Goal: Task Accomplishment & Management: Manage account settings

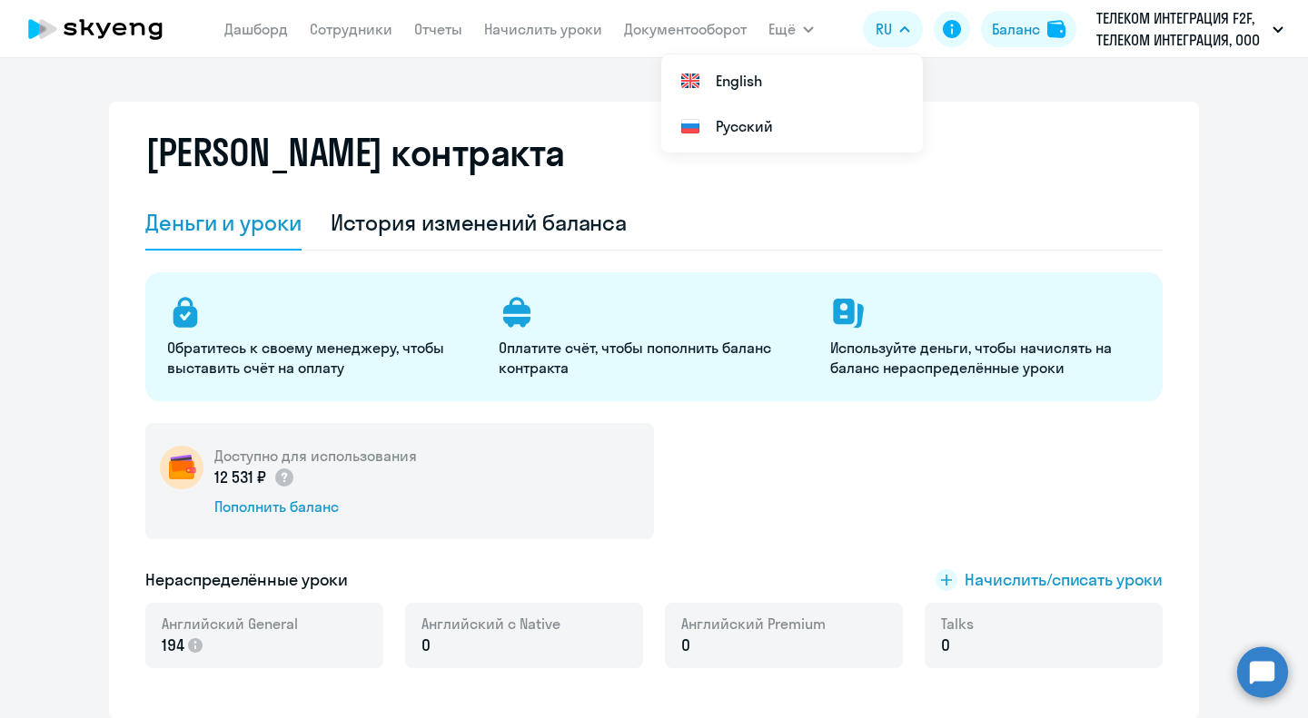
select select "english_adult_not_native_speaker"
click at [385, 23] on link "Сотрудники" at bounding box center [351, 29] width 83 height 18
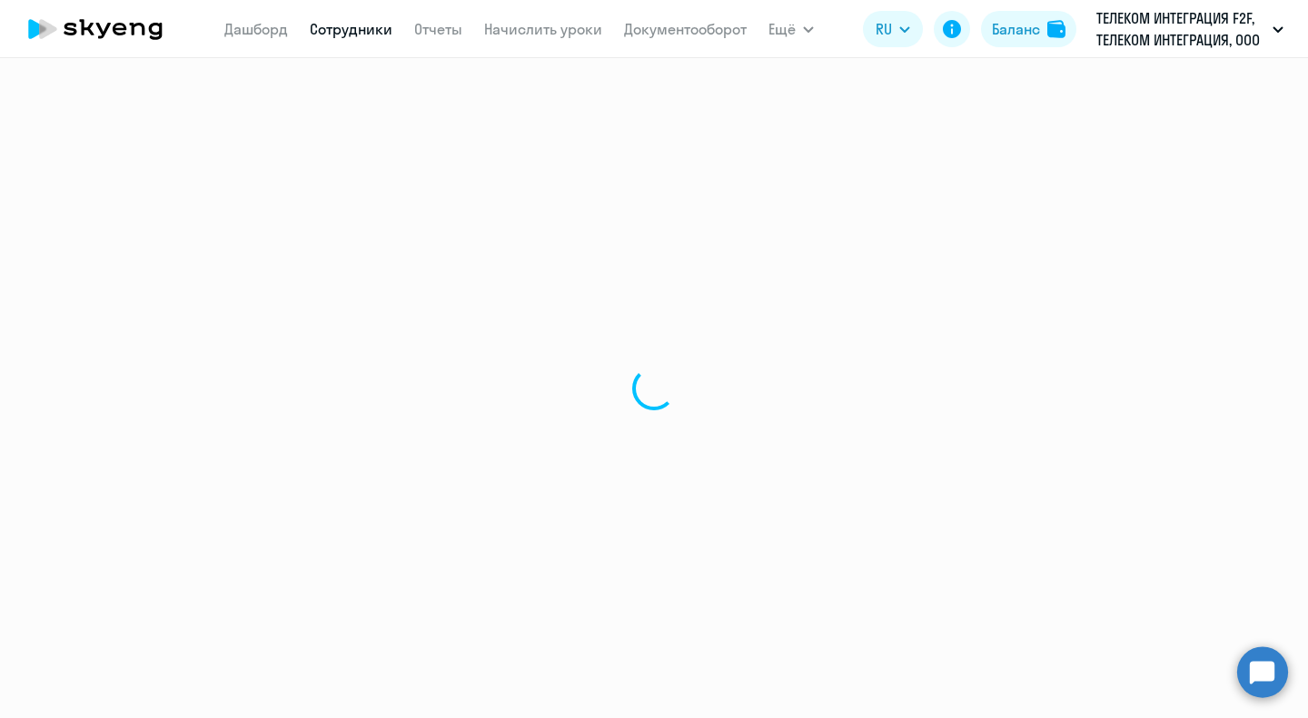
select select "30"
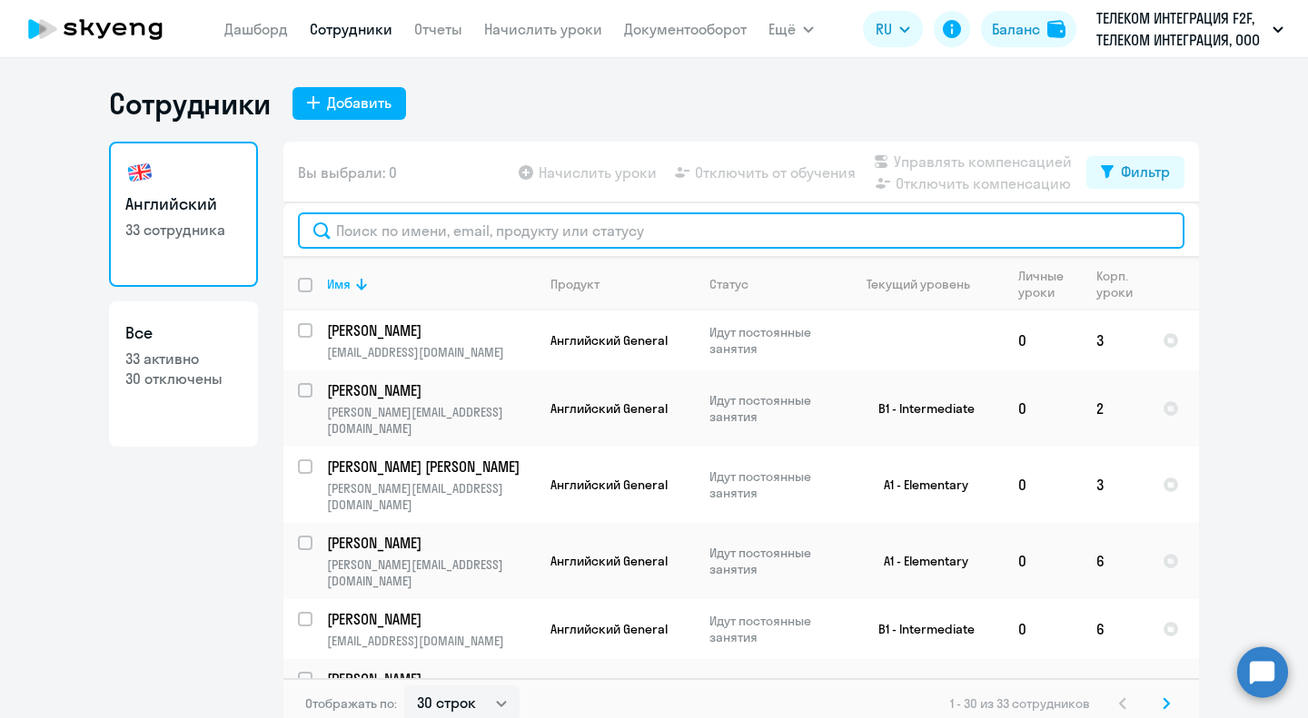
click at [502, 228] on input "text" at bounding box center [741, 231] width 887 height 36
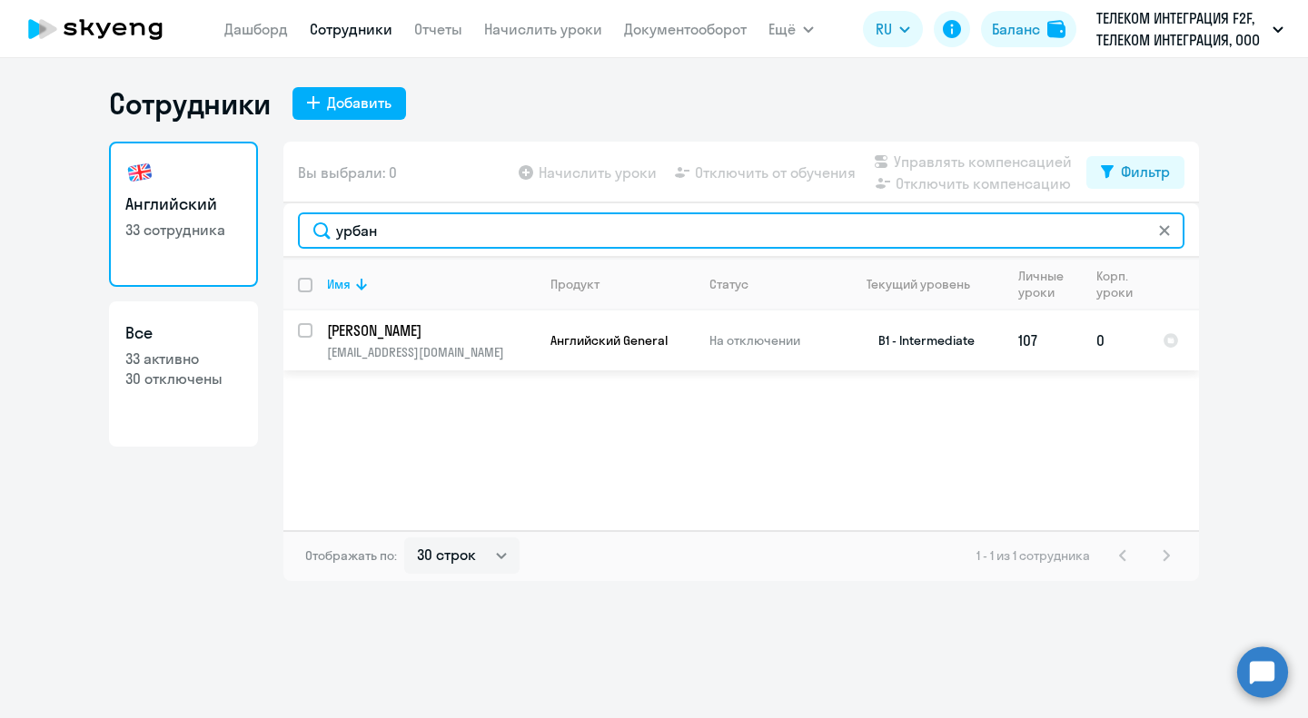
type input "урбан"
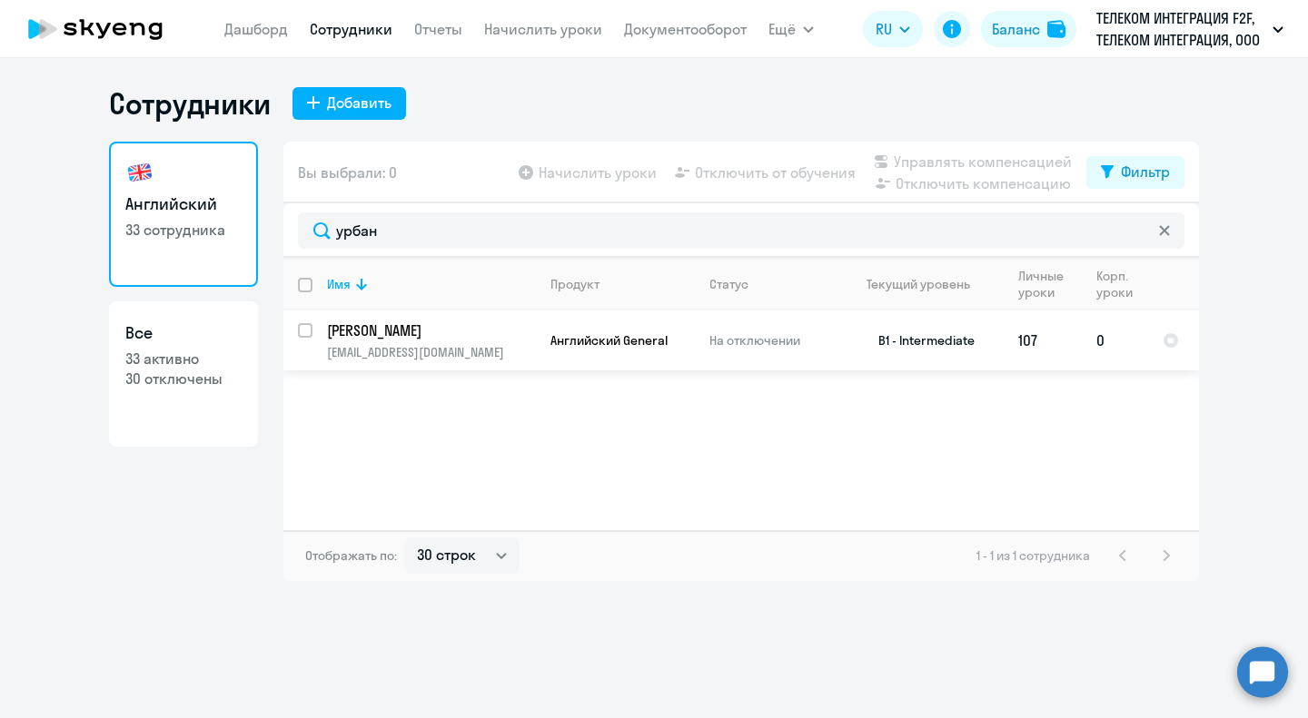
click at [950, 342] on td "B1 - Intermediate" at bounding box center [919, 341] width 169 height 60
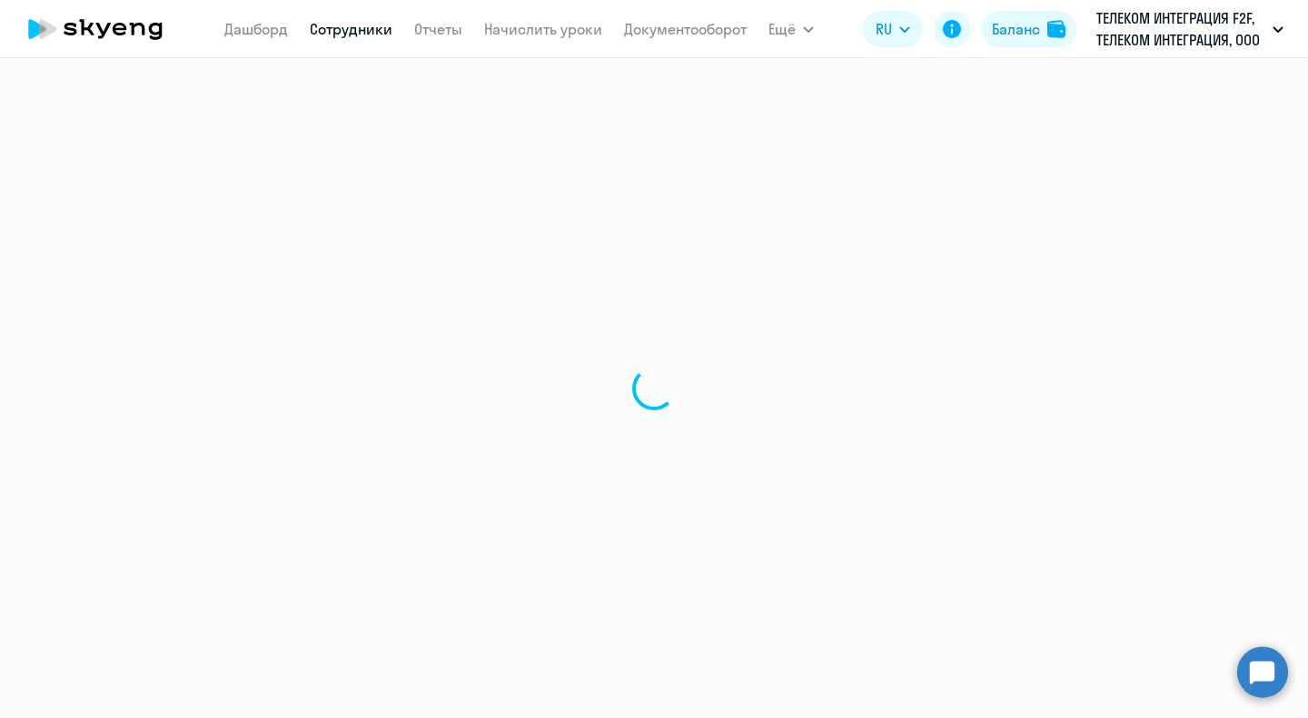
click at [778, 342] on div at bounding box center [654, 388] width 1308 height 660
select select "english"
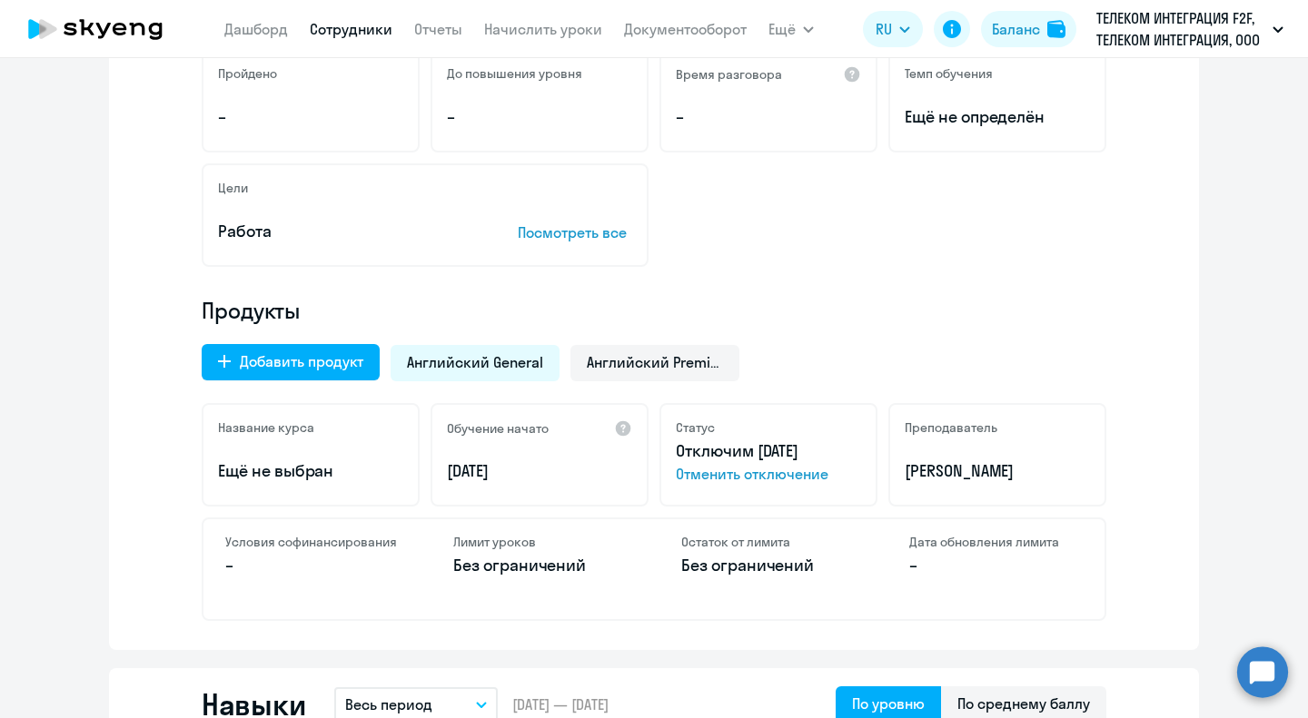
scroll to position [363, 0]
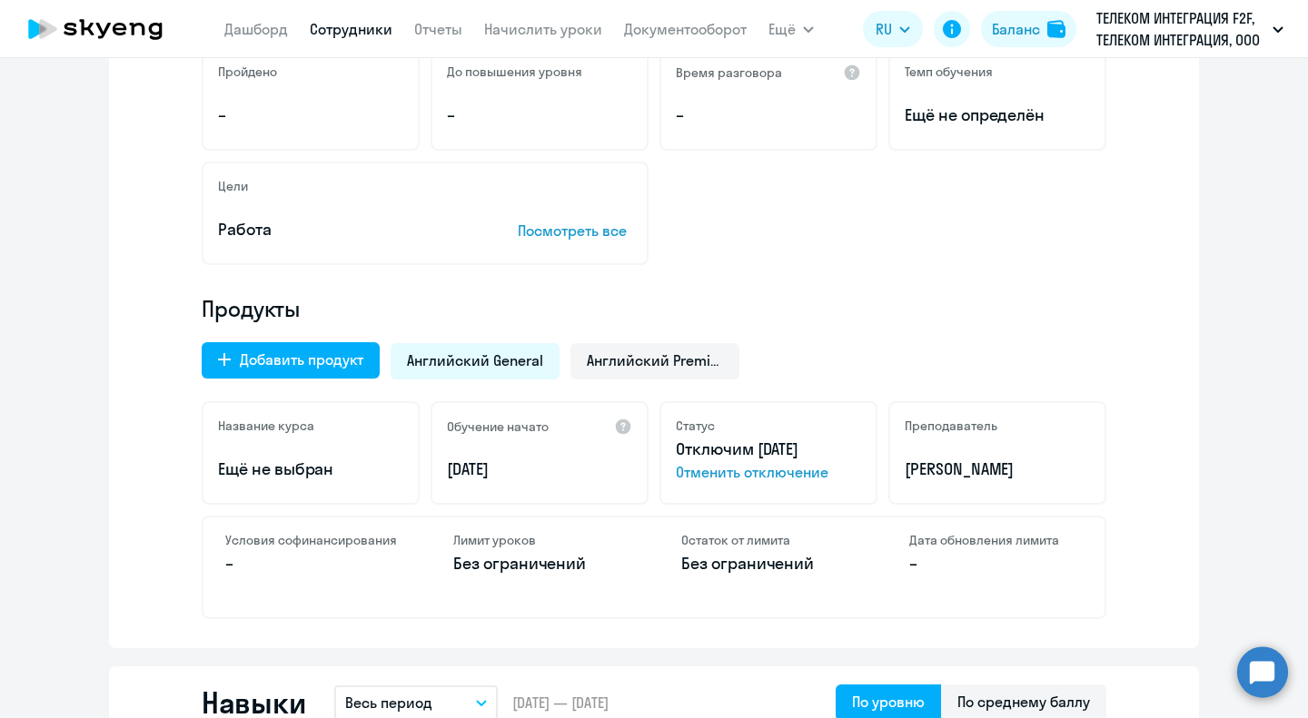
click at [792, 473] on span "Отменить отключение" at bounding box center [768, 472] width 185 height 22
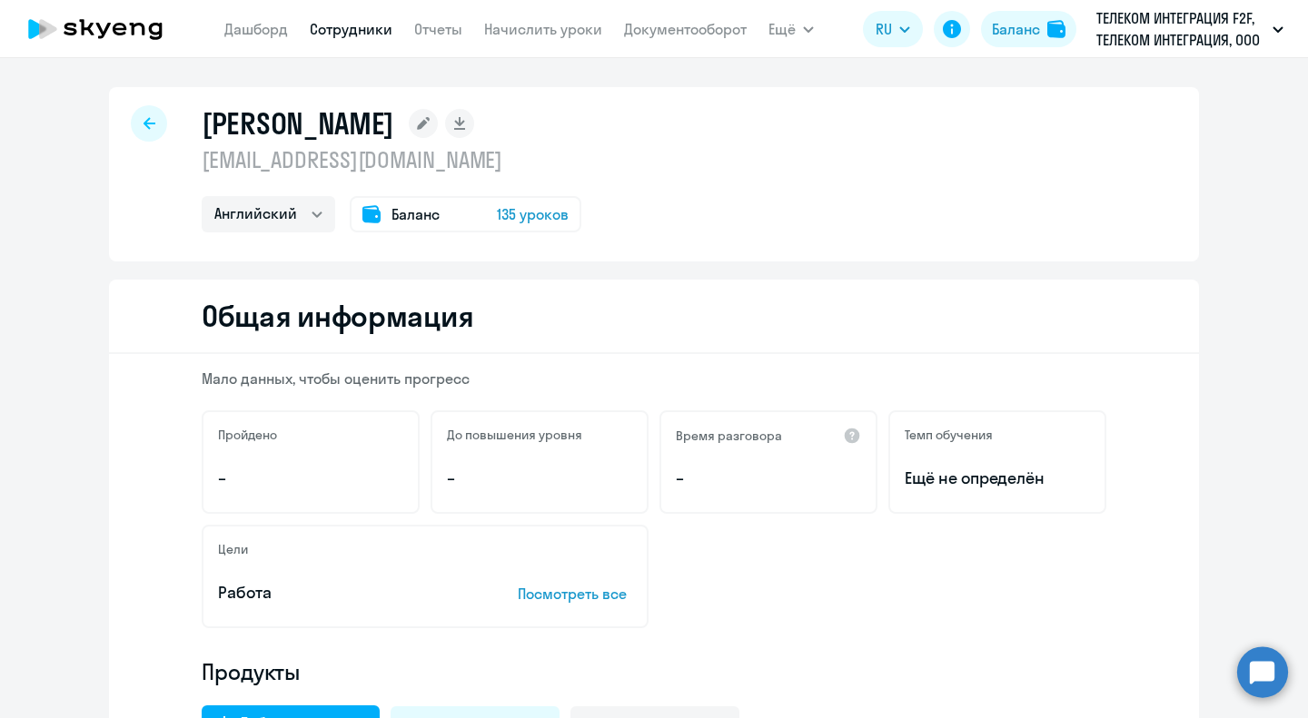
click at [149, 117] on div at bounding box center [149, 123] width 36 height 36
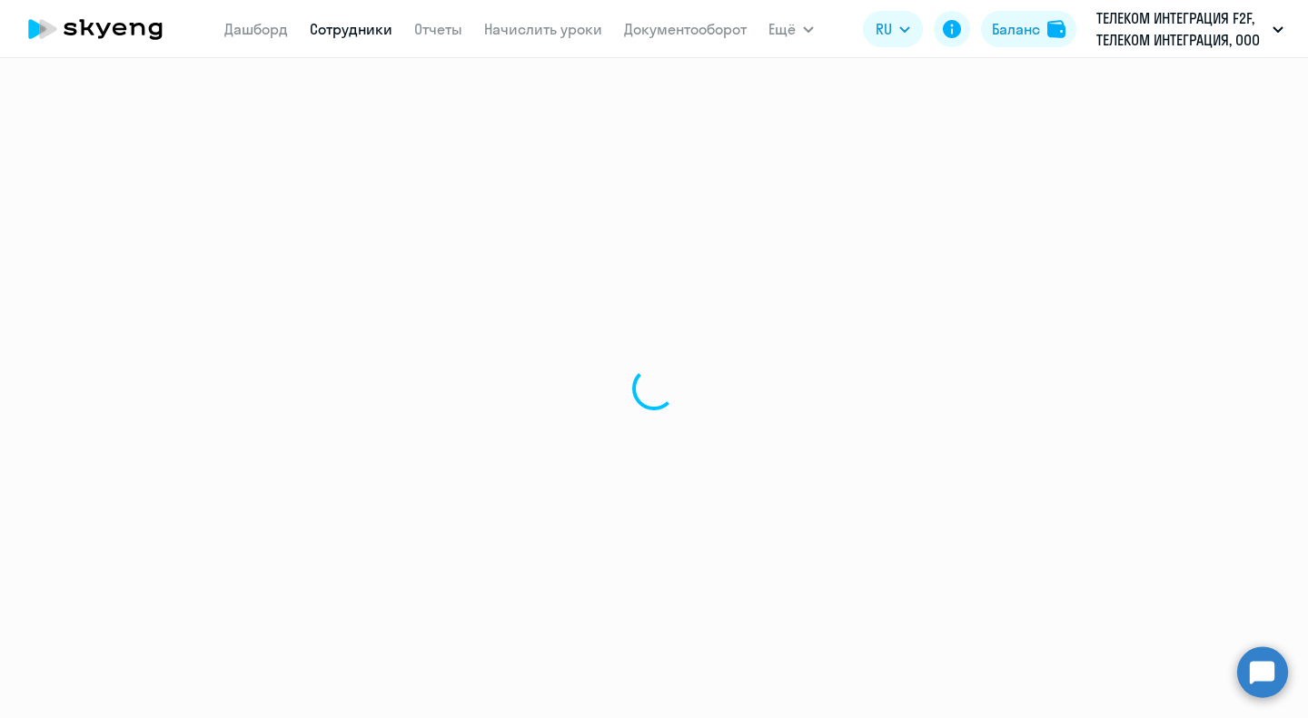
select select "30"
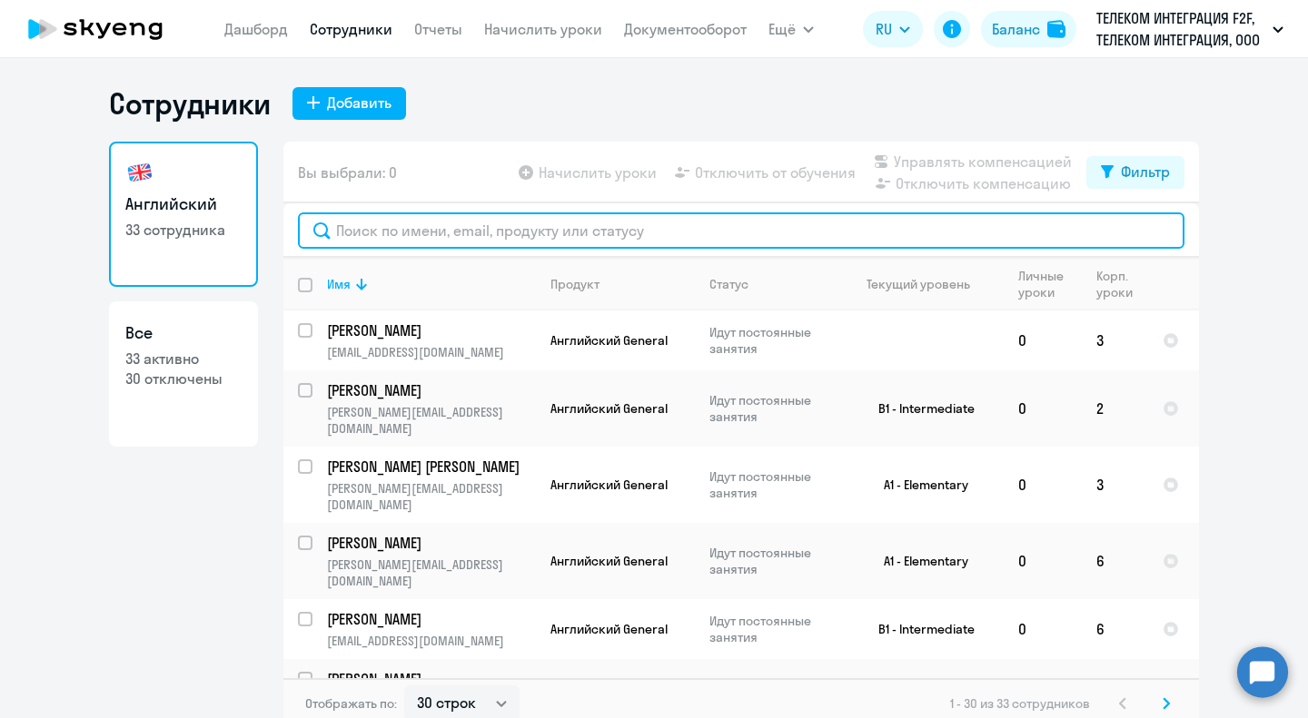
click at [394, 224] on input "text" at bounding box center [741, 231] width 887 height 36
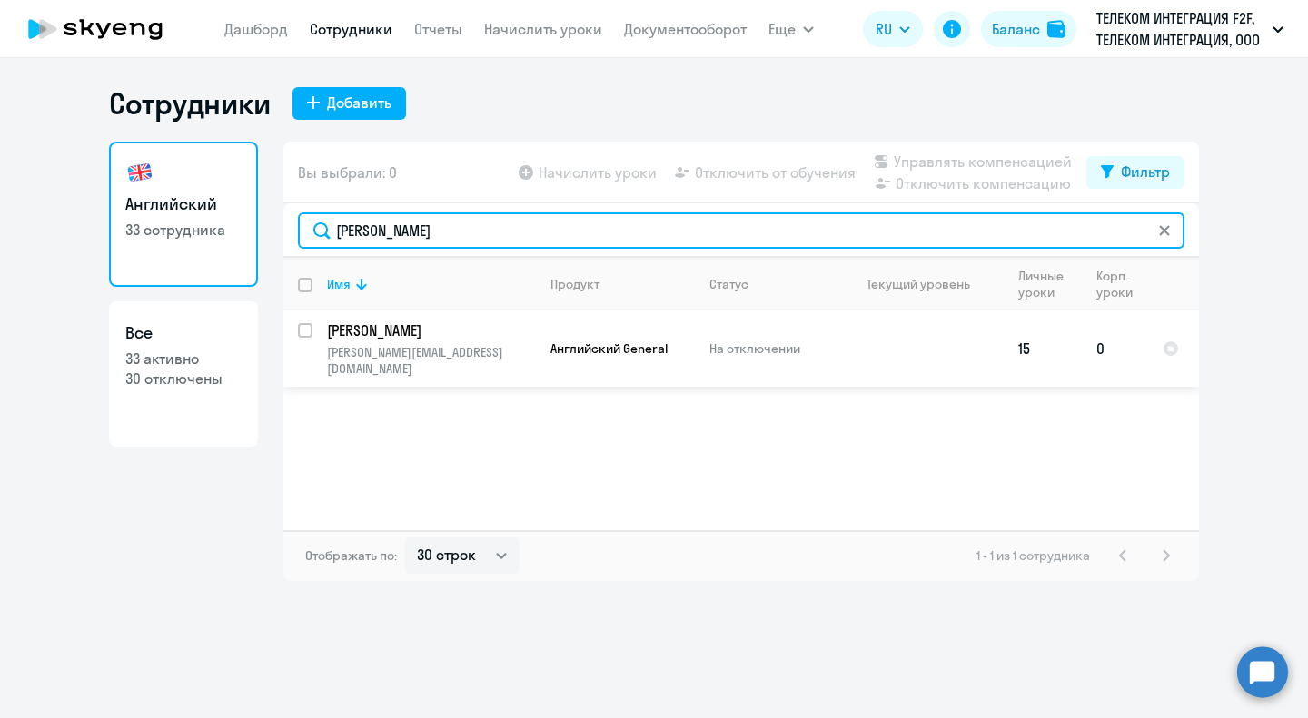
type input "[PERSON_NAME]"
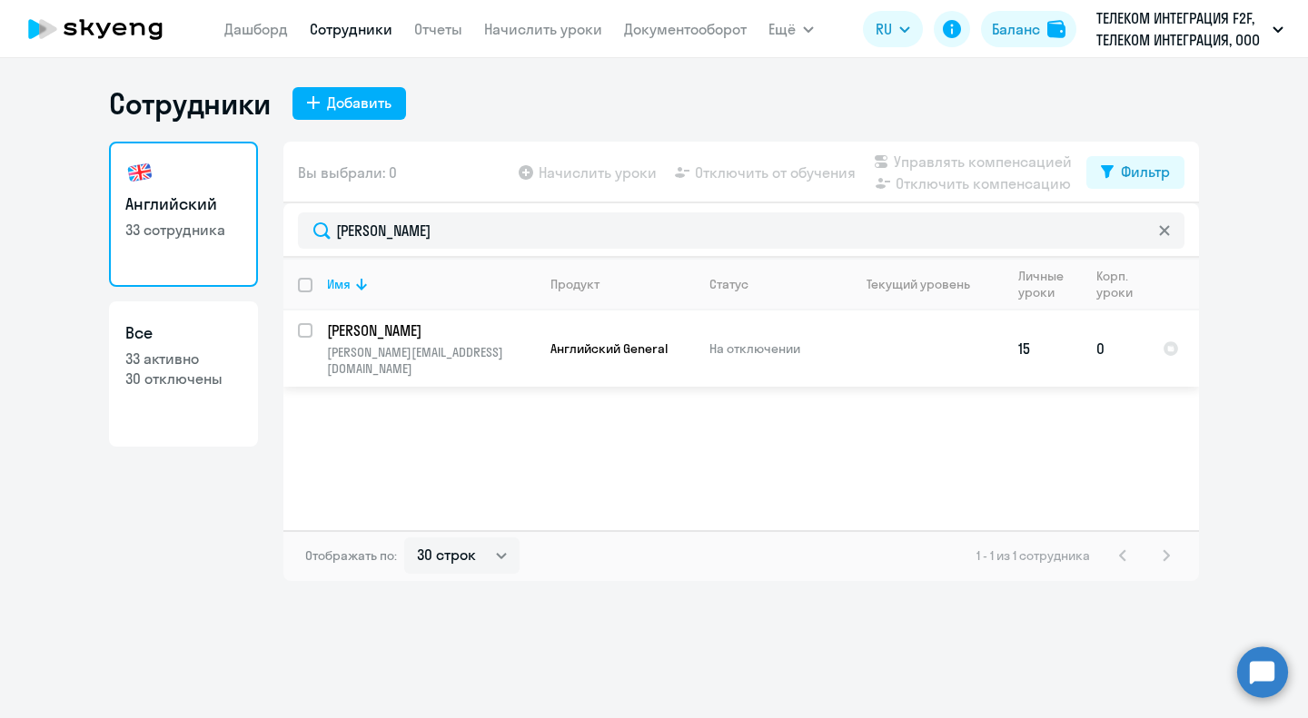
click at [709, 344] on p "На отключении" at bounding box center [771, 349] width 124 height 16
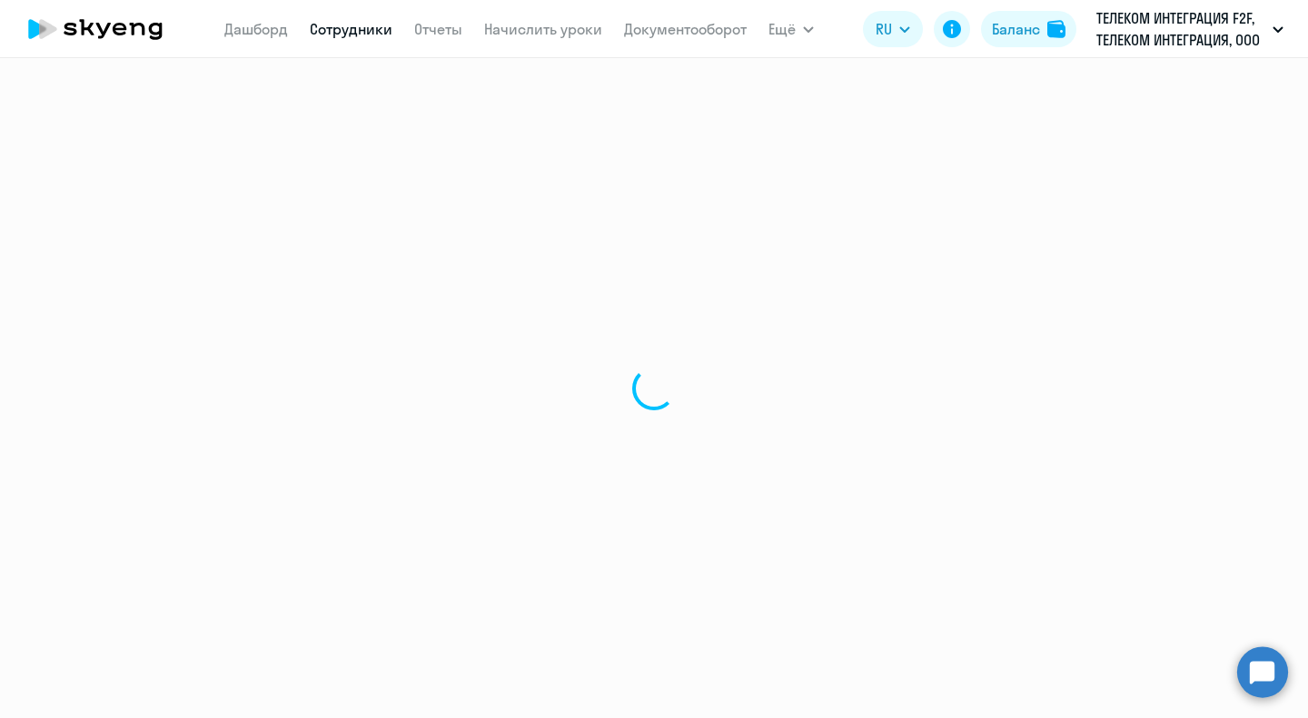
select select "english"
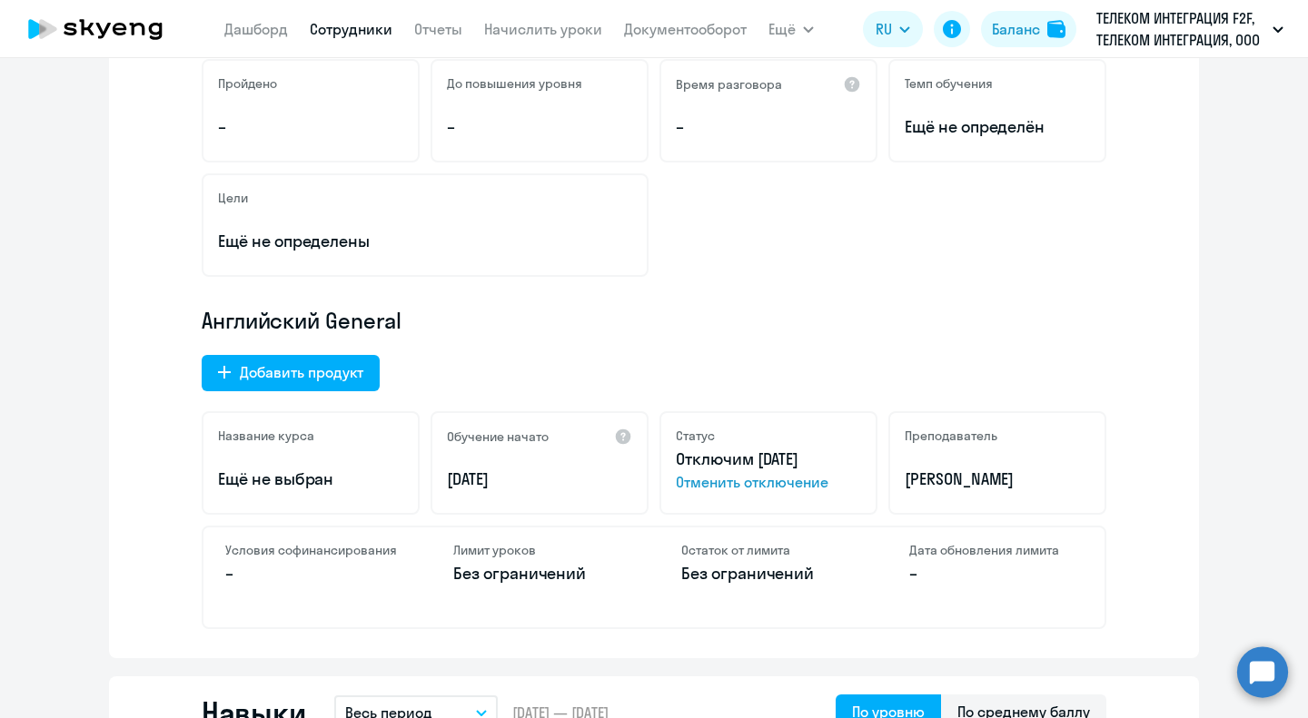
scroll to position [454, 0]
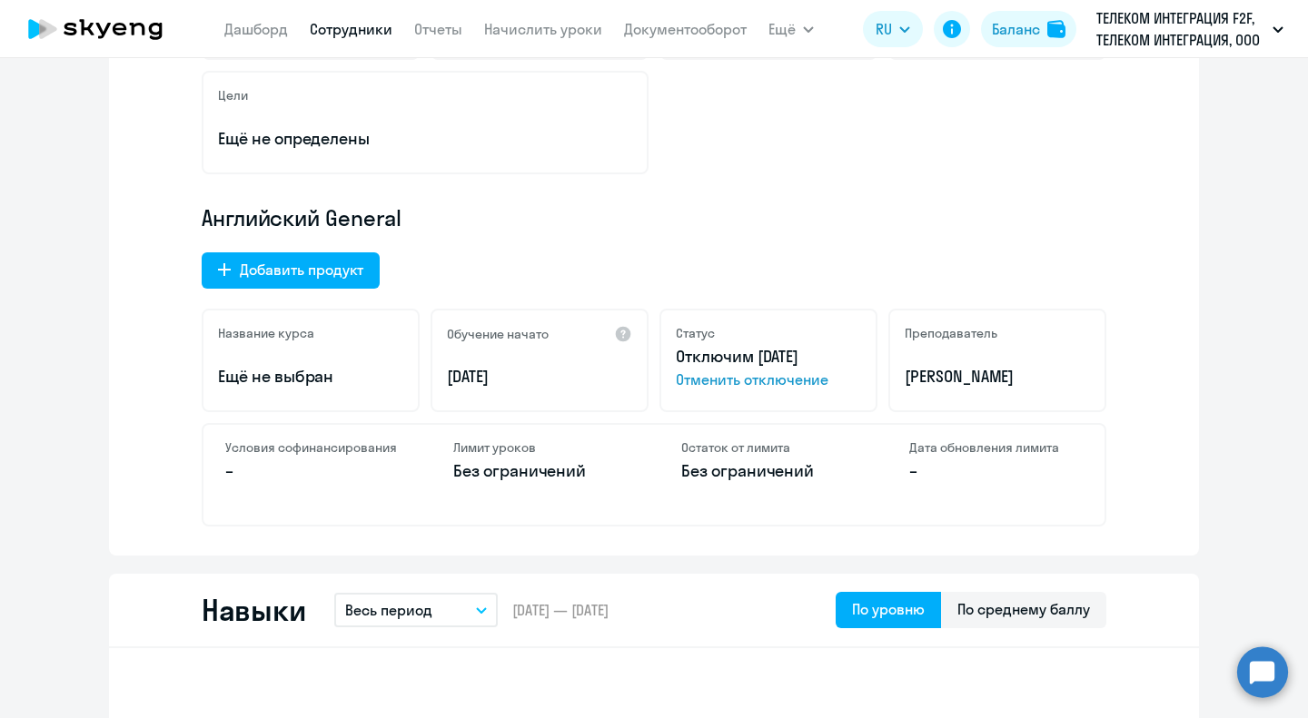
click at [766, 377] on span "Отменить отключение" at bounding box center [768, 380] width 185 height 22
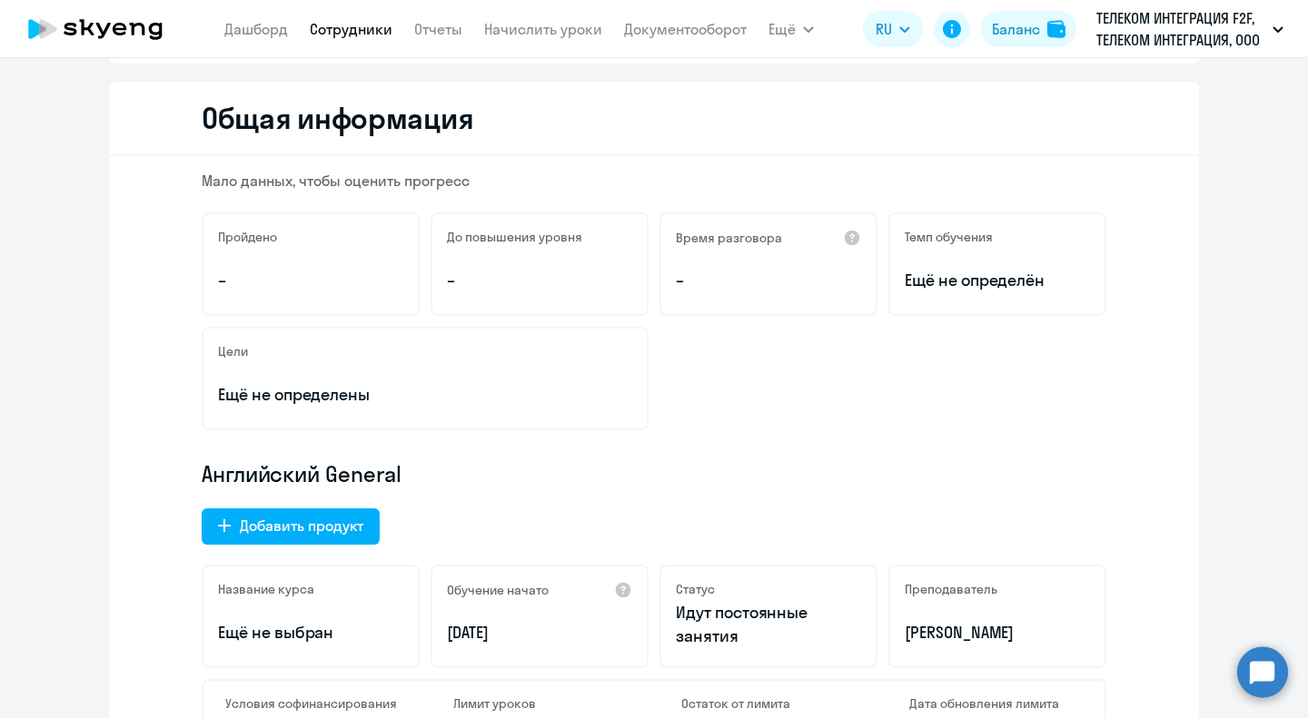
scroll to position [0, 0]
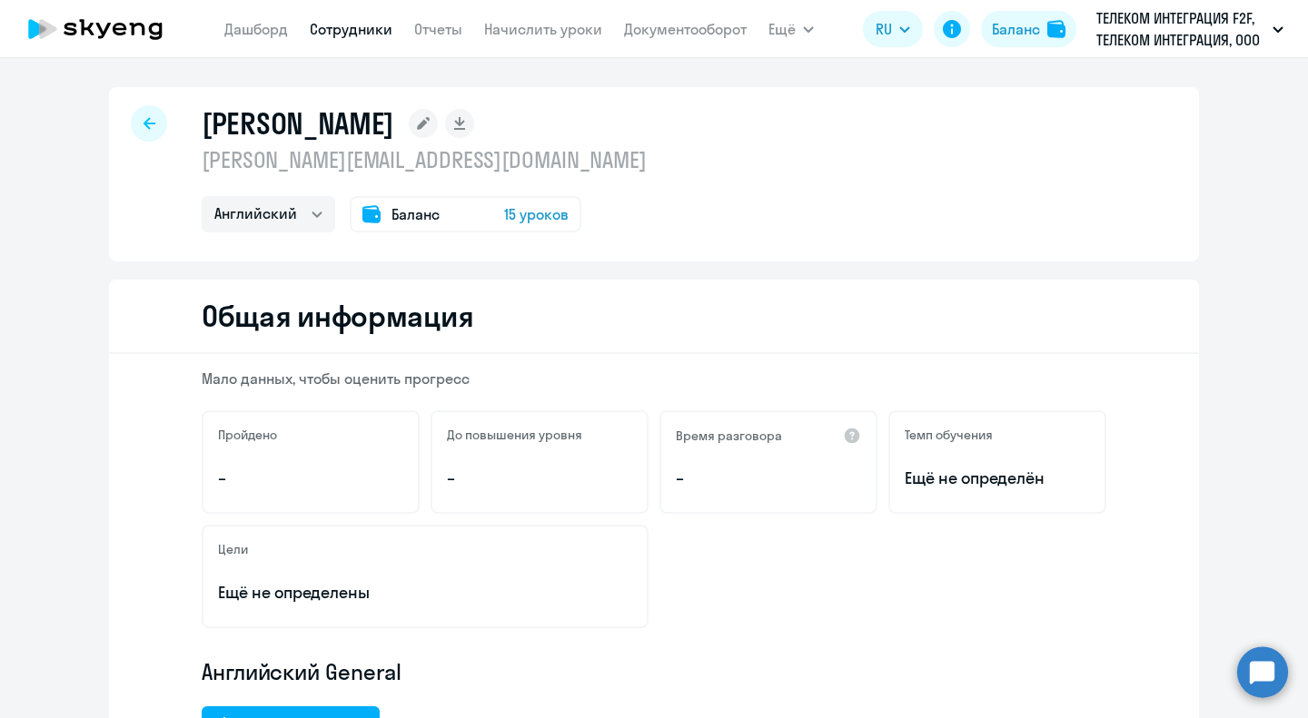
click at [147, 123] on icon at bounding box center [150, 123] width 12 height 13
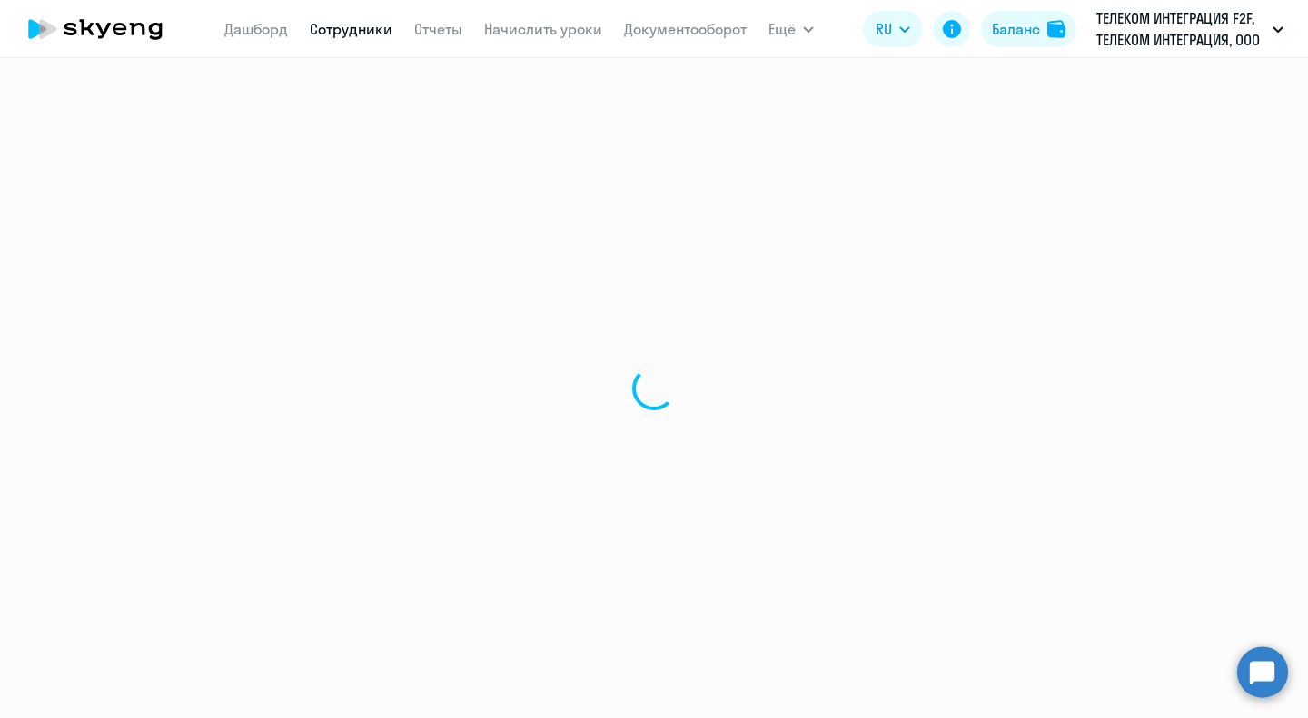
select select "30"
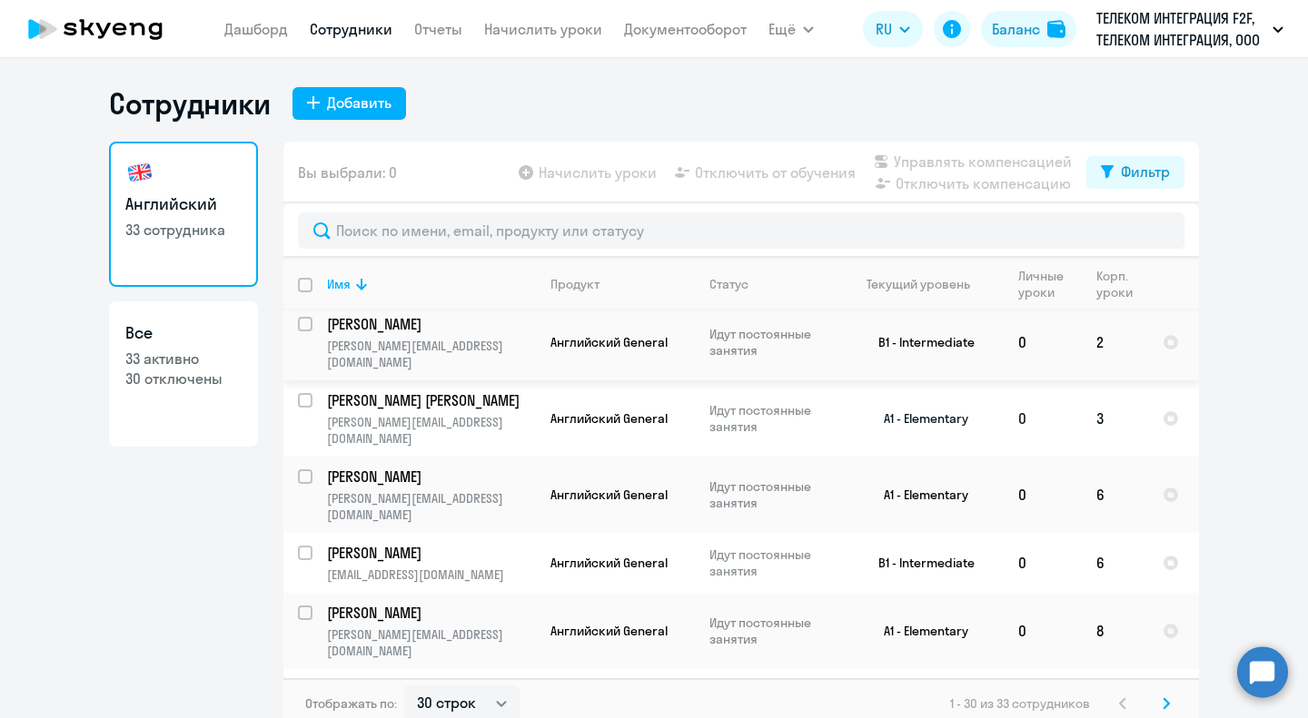
scroll to position [91, 0]
